Goal: Navigation & Orientation: Understand site structure

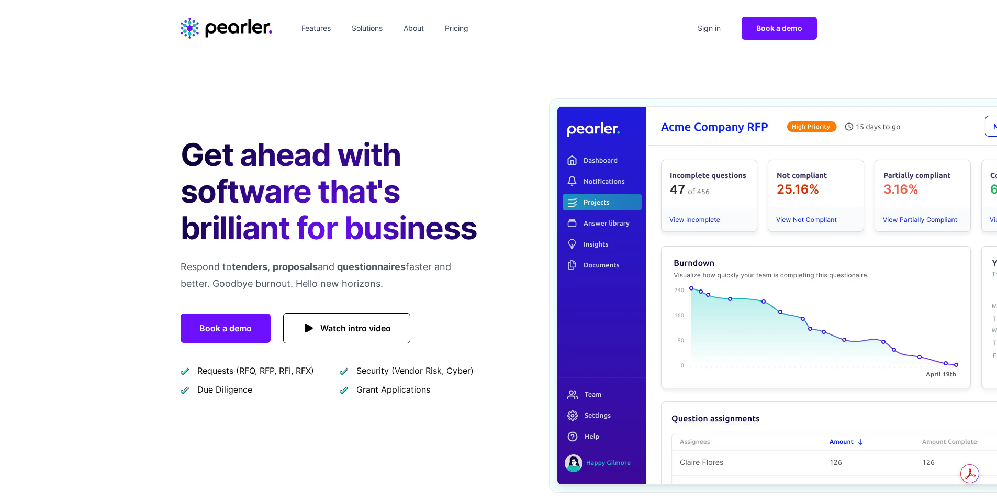
click at [349, 326] on span "Watch intro video" at bounding box center [355, 328] width 71 height 15
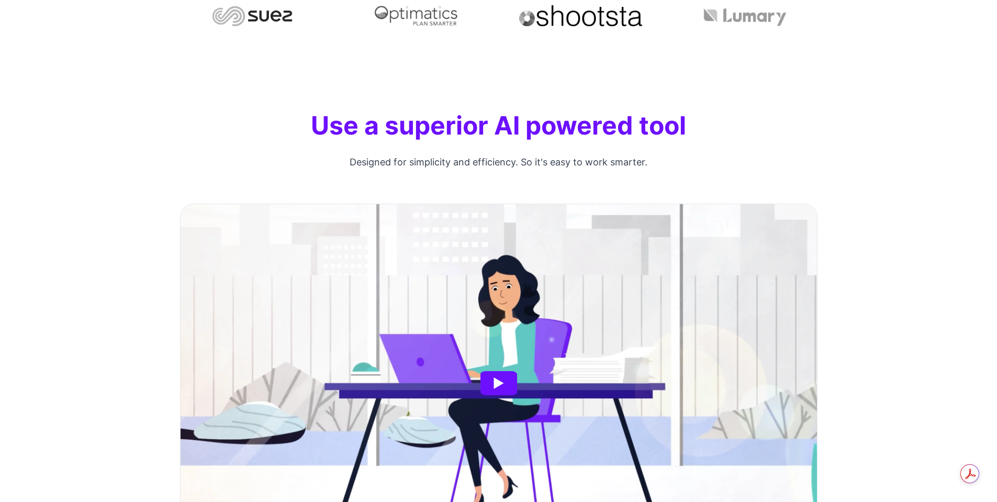
scroll to position [677, 0]
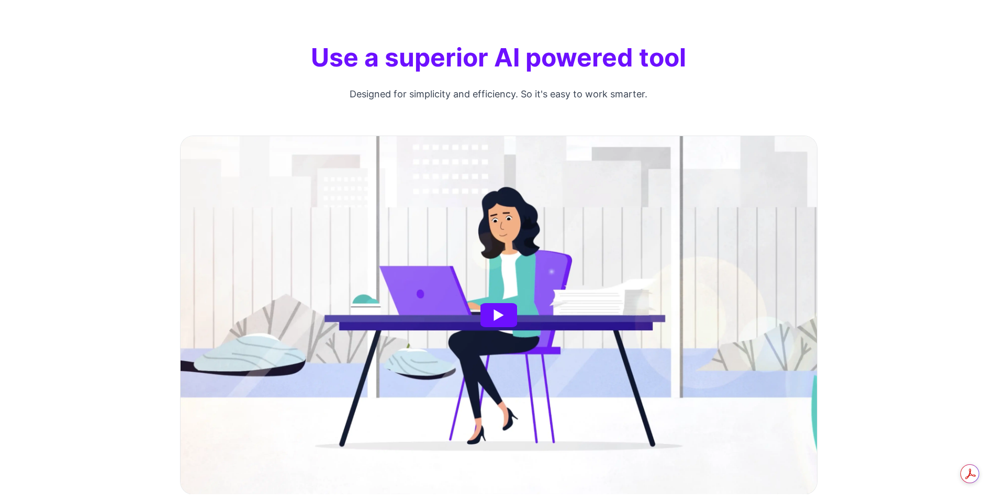
click at [358, 304] on article at bounding box center [499, 315] width 637 height 358
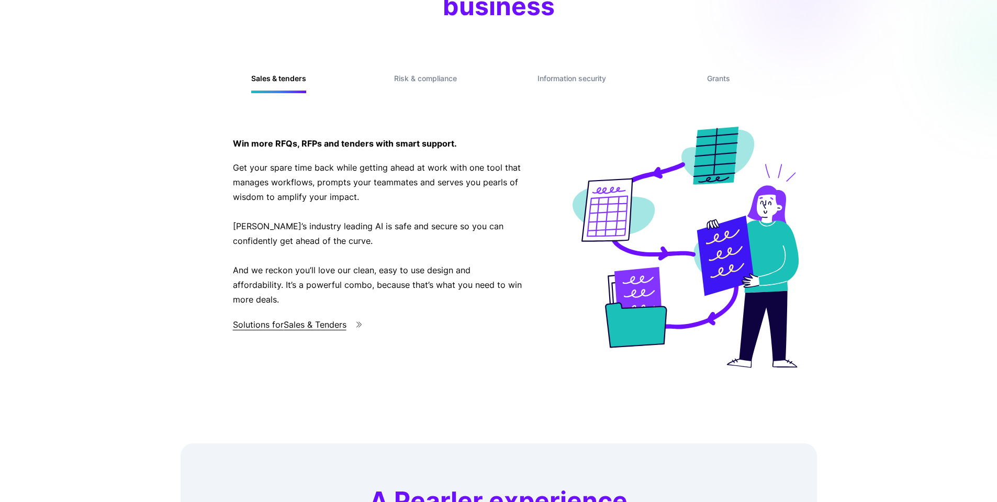
scroll to position [2928, 0]
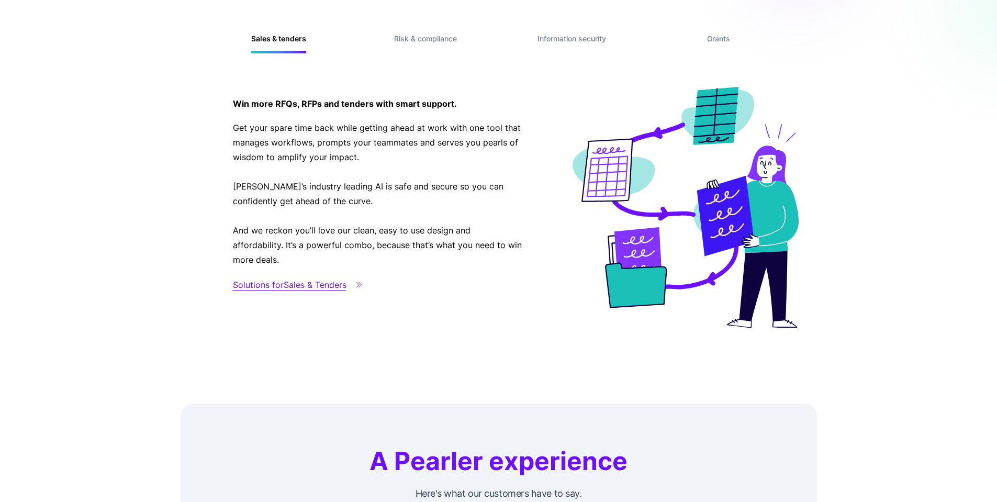
click at [298, 285] on span "Solutions for Sales & Tenders" at bounding box center [290, 284] width 114 height 15
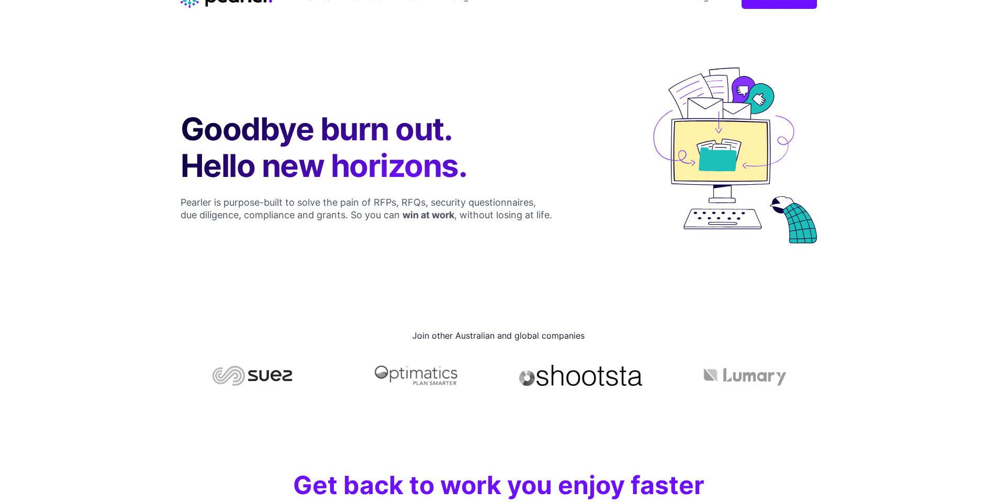
scroll to position [23, 0]
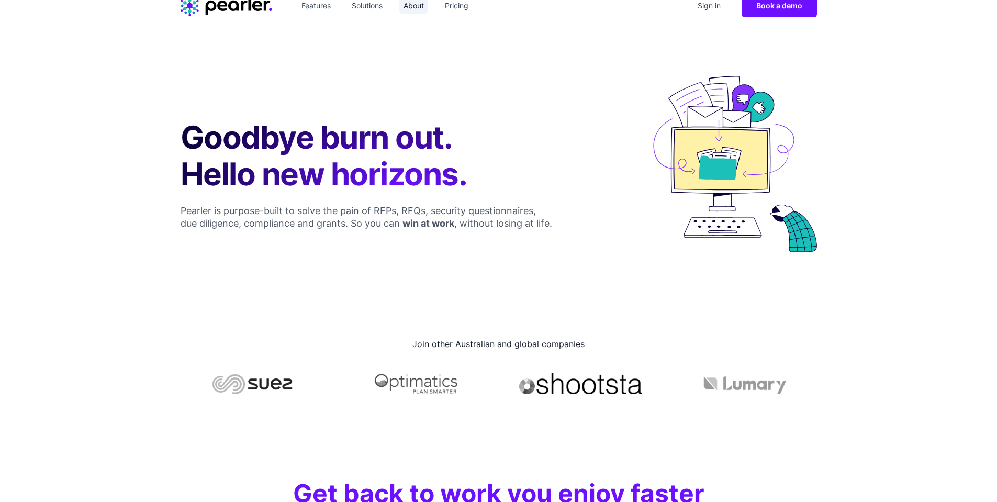
click at [416, 7] on link "About" at bounding box center [413, 5] width 29 height 17
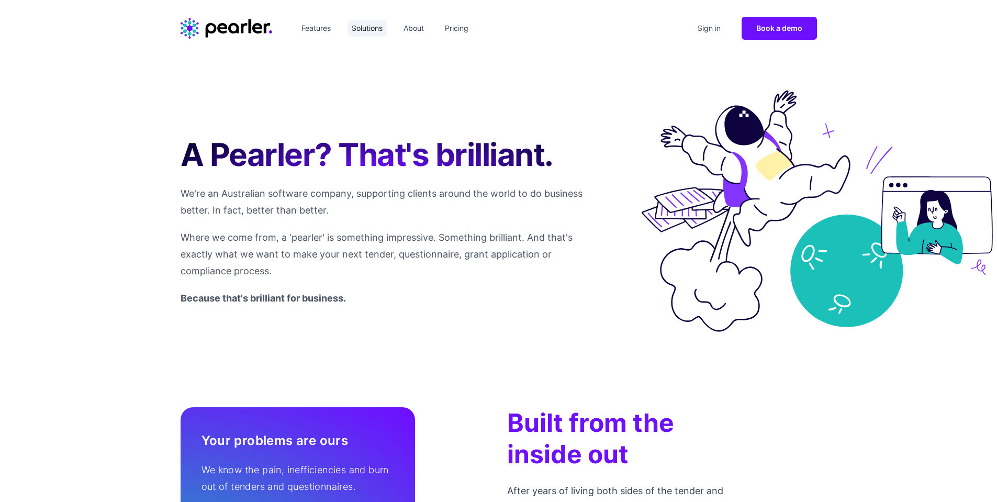
click at [374, 24] on link "Solutions" at bounding box center [367, 28] width 39 height 17
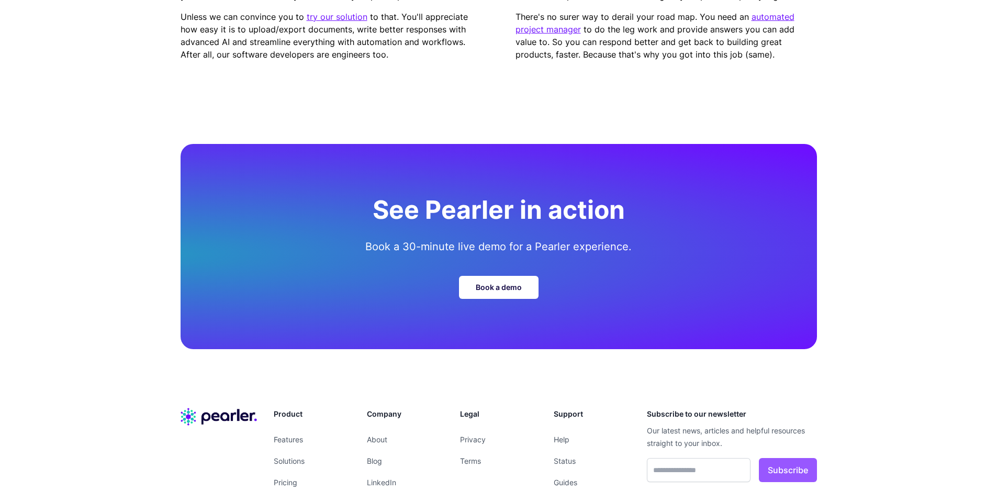
scroll to position [3362, 0]
